Goal: Information Seeking & Learning: Learn about a topic

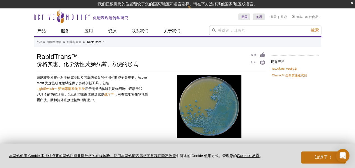
click at [171, 12] on div "跳至内容 Active Motif Logo 促进表观遗传学研究" at bounding box center [136, 16] width 205 height 17
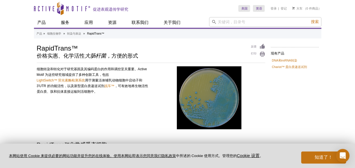
scroll to position [56, 0]
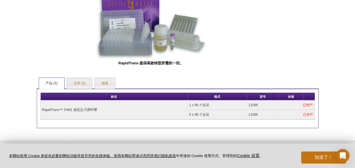
scroll to position [251, 0]
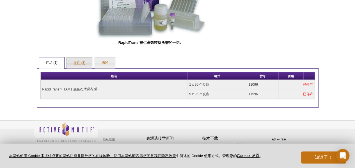
click at [89, 64] on link "文件 (3)" at bounding box center [79, 62] width 25 height 11
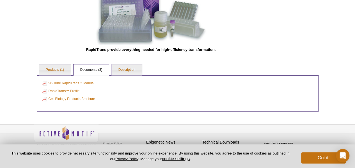
scroll to position [254, 0]
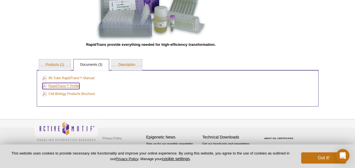
click at [72, 84] on link "RapidTrans™ Profile" at bounding box center [60, 86] width 37 height 6
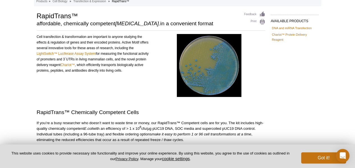
scroll to position [30, 0]
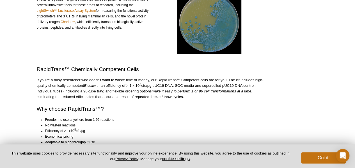
scroll to position [84, 0]
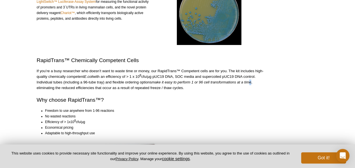
click at [249, 81] on icon "make it easy to perform 1 or 96 cell transformations at a time" at bounding box center [202, 82] width 100 height 4
click at [305, 94] on div "AVAILABLE PRODUCTS DNA and miRNA Transfection Chariot™ Protein Delivery Reagent…" at bounding box center [177, 118] width 287 height 319
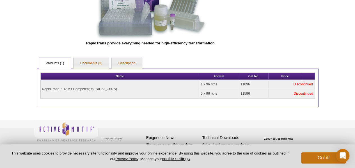
click at [125, 95] on td "RapidTrans™ TAM1 Competent [MEDICAL_DATA]" at bounding box center [120, 89] width 159 height 19
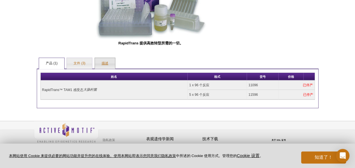
click at [110, 63] on link "描述" at bounding box center [105, 63] width 20 height 11
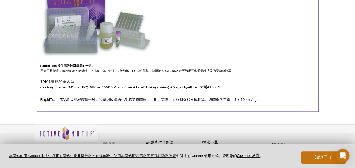
scroll to position [394, 0]
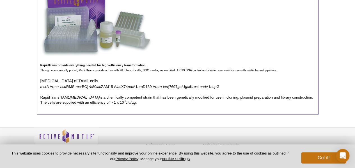
click at [86, 87] on p "mcr A Δ( mrr - hsd RMS- mcr BC) Φ80 lac ZΔM15 Δ lac X74 rec A1 ara D139 Δ( ara …" at bounding box center [177, 86] width 274 height 5
drag, startPoint x: 39, startPoint y: 81, endPoint x: 125, endPoint y: 105, distance: 89.2
click at [125, 105] on div "RapidTrans Competent [MEDICAL_DATA] are consistently high quality, with an effi…" at bounding box center [178, 22] width 282 height 184
copy div "[MEDICAL_DATA] of TAM1 cells mcr A Δ( mrr - hsd RMS- mcr BC) Φ80 lac ZΔM15 Δ la…"
click at [139, 77] on div "RapidTrans Competent [MEDICAL_DATA] are consistently high quality, with an effi…" at bounding box center [178, 22] width 282 height 184
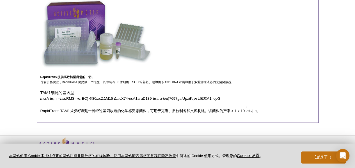
scroll to position [363, 0]
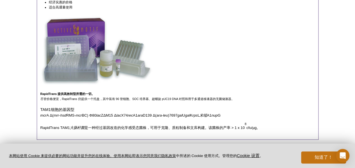
drag, startPoint x: 85, startPoint y: 127, endPoint x: 295, endPoint y: 114, distance: 210.2
click at [295, 114] on div "RapidTrans 感受态 大肠杆菌 始终保持高品质，纯化效率 > 1 x 10 8 cfu/µg pUC19 DNA。产品包含 SOC 培养基和超螺旋 p…" at bounding box center [178, 47] width 282 height 183
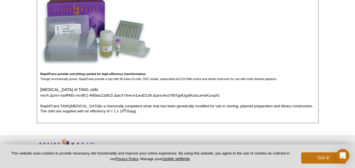
scroll to position [394, 0]
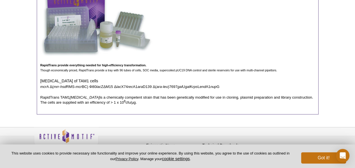
click at [54, 102] on p "RapidTrans TAM1 [MEDICAL_DATA] is a chemically competent strain that has been g…" at bounding box center [177, 100] width 274 height 10
drag, startPoint x: 43, startPoint y: 95, endPoint x: 127, endPoint y: 105, distance: 84.4
click at [127, 105] on div "RapidTrans Competent [MEDICAL_DATA] are consistently high quality, with an effi…" at bounding box center [178, 22] width 282 height 184
copy p "RapidTrans TAM1 [MEDICAL_DATA] is a chemically competent strain that has been g…"
click at [152, 95] on p "RapidTrans TAM1 [MEDICAL_DATA] is a chemically competent strain that has been g…" at bounding box center [177, 100] width 274 height 10
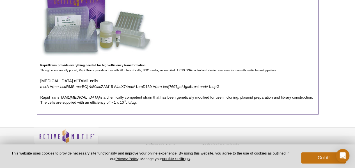
scroll to position [391, 0]
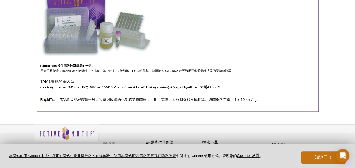
click at [184, 68] on p "尽管价格便宜，RapidTrans 仍提供一个托盘，其中装有 96 管细胞、SOC 培养基、超螺旋 pUC19 DNA 对照和用于多通道移液器的无菌储液器。" at bounding box center [177, 70] width 274 height 5
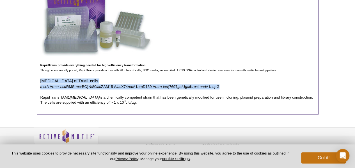
drag, startPoint x: 40, startPoint y: 80, endPoint x: 233, endPoint y: 87, distance: 192.9
click at [233, 87] on div "RapidTrans Competent [MEDICAL_DATA] are consistently high quality, with an effi…" at bounding box center [178, 22] width 282 height 184
copy div "[MEDICAL_DATA] of TAM1 cells mcr A Δ( mrr - hsd RMS- mcr BC) Φ80 lac ZΔM15 Δ la…"
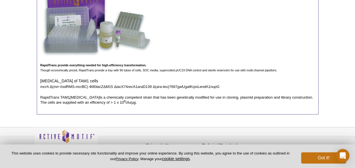
click at [123, 101] on p "RapidTrans TAM1 [MEDICAL_DATA] is a chemically competent strain that has been g…" at bounding box center [177, 100] width 274 height 10
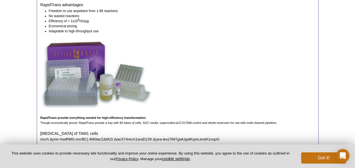
scroll to position [310, 0]
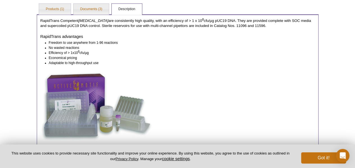
click at [109, 6] on ul "Products (1) Documents (3) Description" at bounding box center [178, 9] width 282 height 12
click at [103, 7] on link "Documents (3)" at bounding box center [92, 9] width 36 height 11
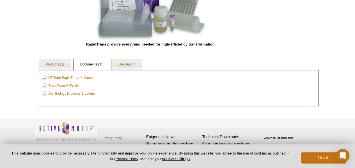
scroll to position [254, 0]
click at [79, 87] on link "RapidTrans™ Profile" at bounding box center [60, 86] width 37 height 6
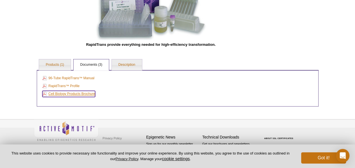
click at [72, 94] on link "Cell Biology Products Brochure" at bounding box center [68, 94] width 53 height 6
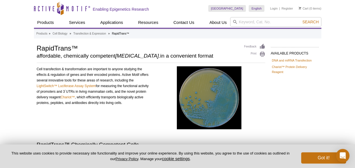
scroll to position [0, 0]
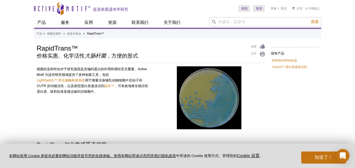
click at [130, 88] on div "细胞转染和转化对于研究基因及其编码蛋白的作用和调控至关重要。Active Motif 为这些研究领域提供了多种创新工具，包括 LightSwitch™ 荧光素…" at bounding box center [93, 98] width 112 height 64
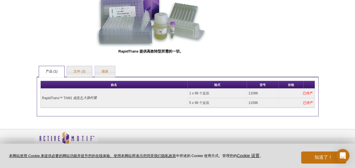
scroll to position [251, 0]
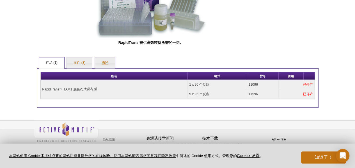
click at [104, 66] on link "描述" at bounding box center [105, 62] width 20 height 11
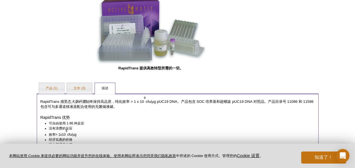
scroll to position [223, 0]
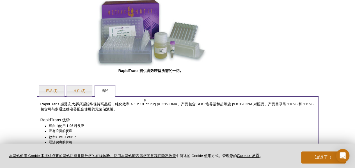
click at [159, 43] on img at bounding box center [151, 31] width 112 height 69
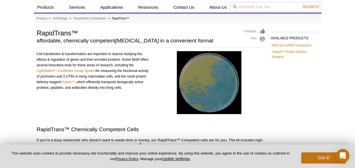
scroll to position [0, 0]
